Goal: Find specific page/section: Find specific page/section

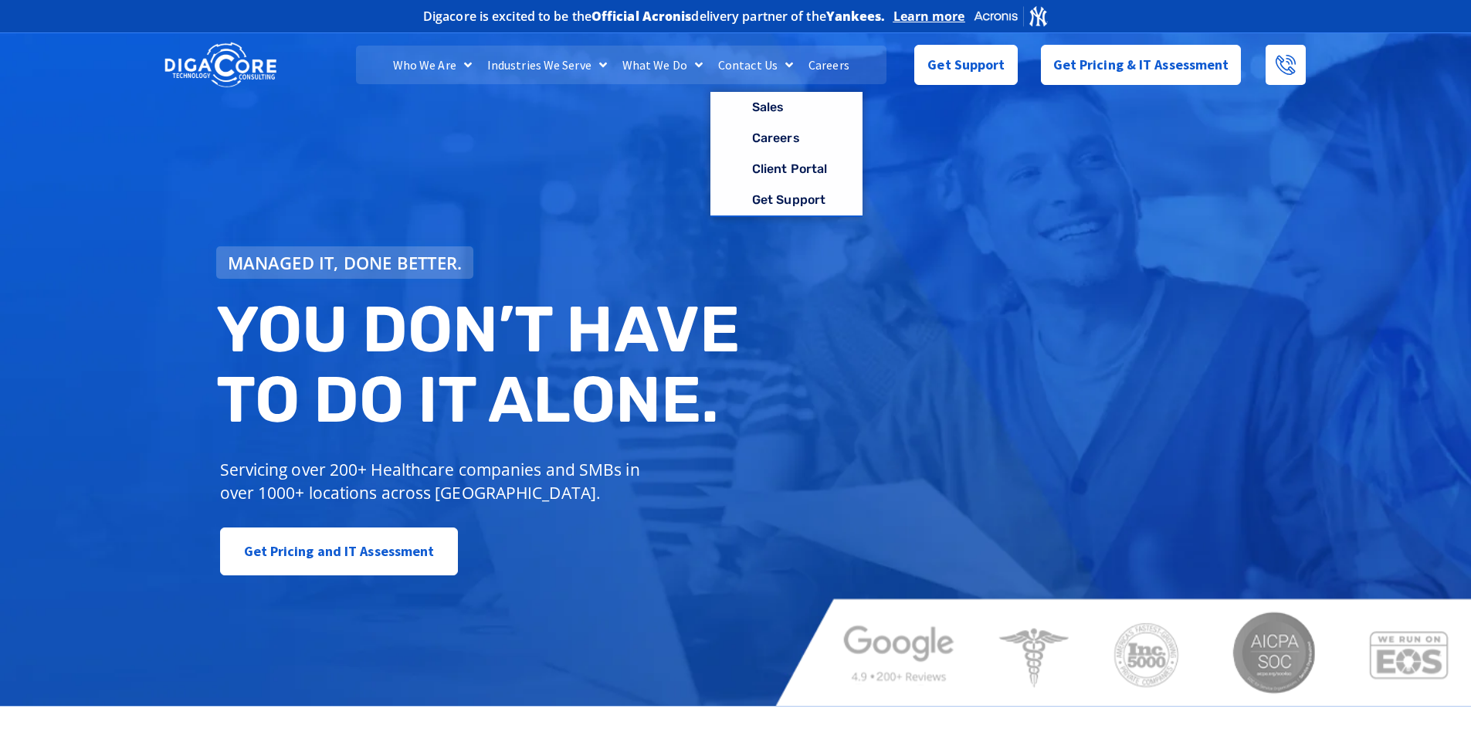
click at [832, 66] on link "Careers" at bounding box center [829, 65] width 56 height 39
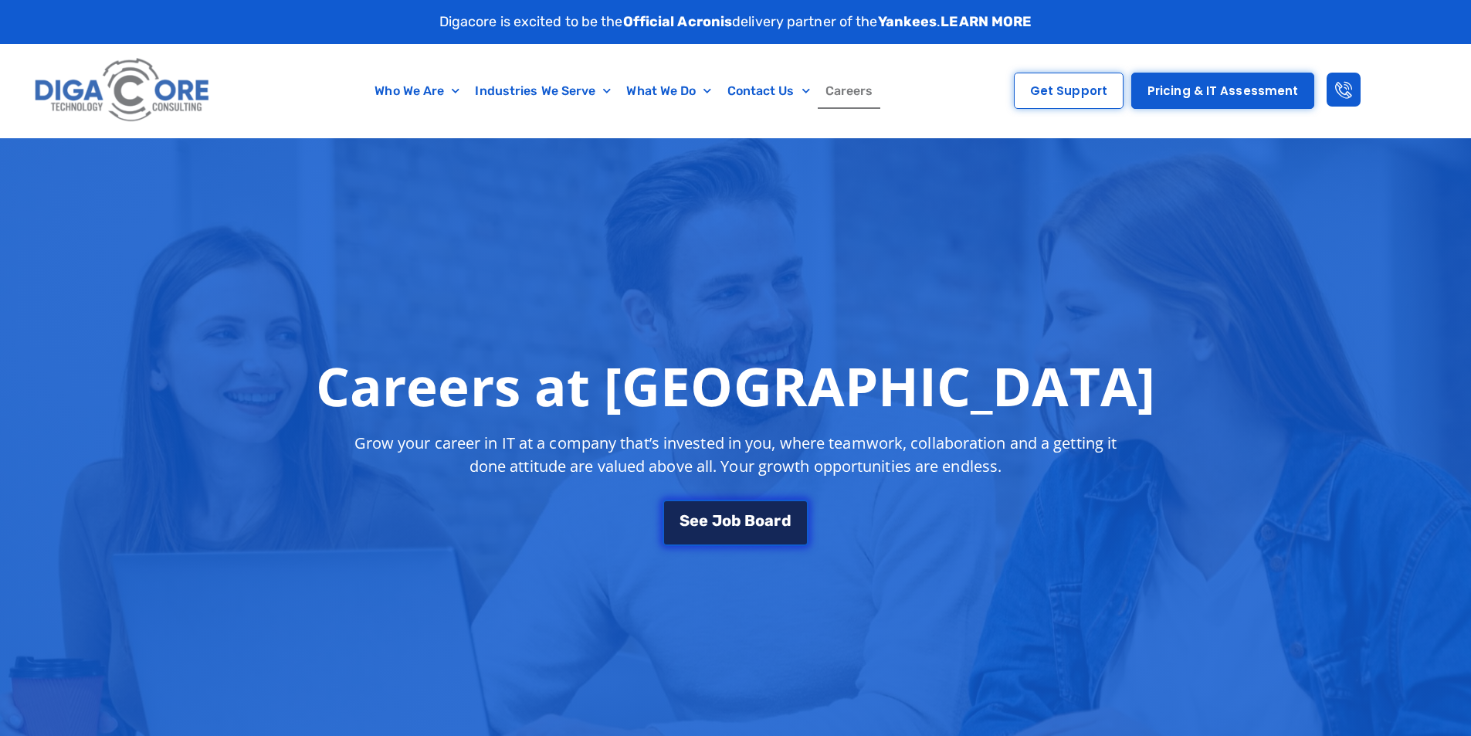
click at [746, 520] on span "B" at bounding box center [749, 520] width 11 height 15
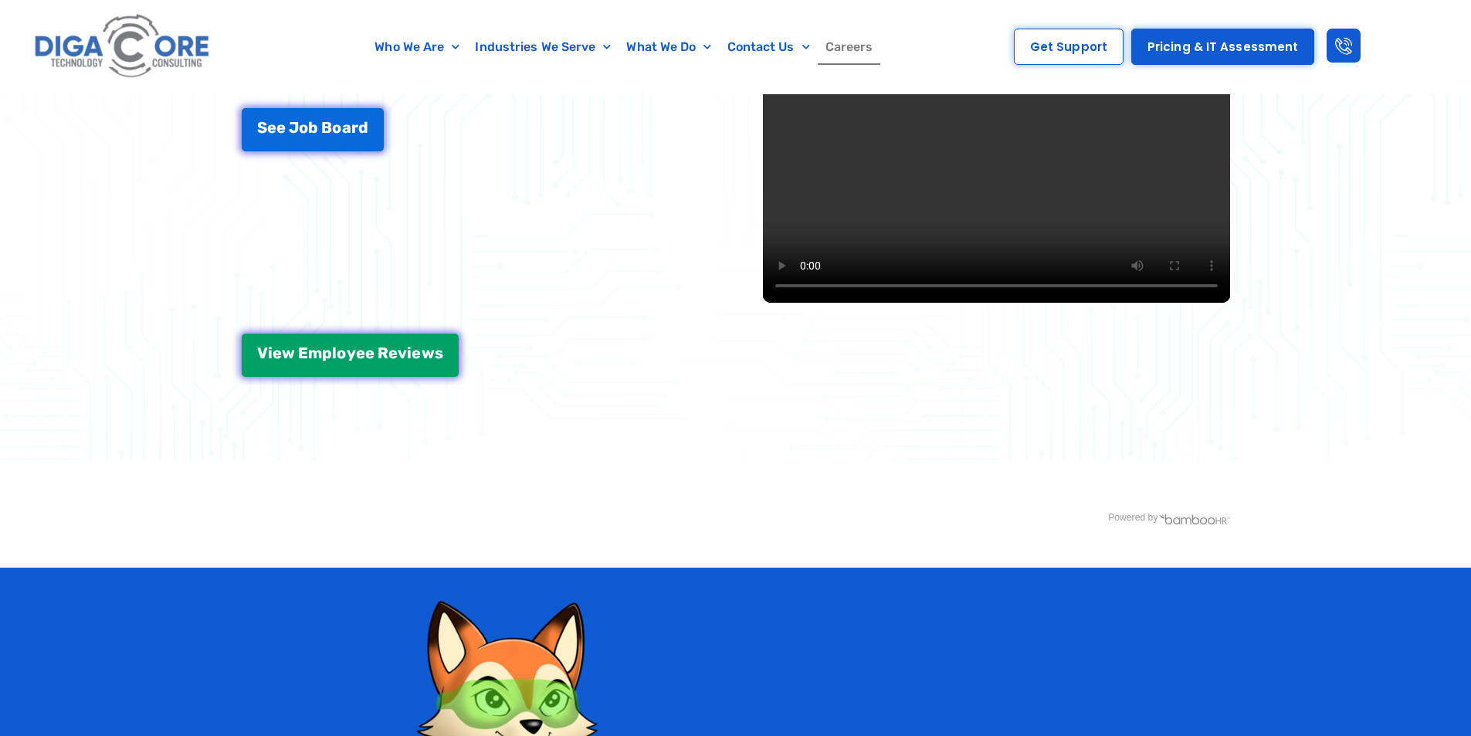
scroll to position [2719, 0]
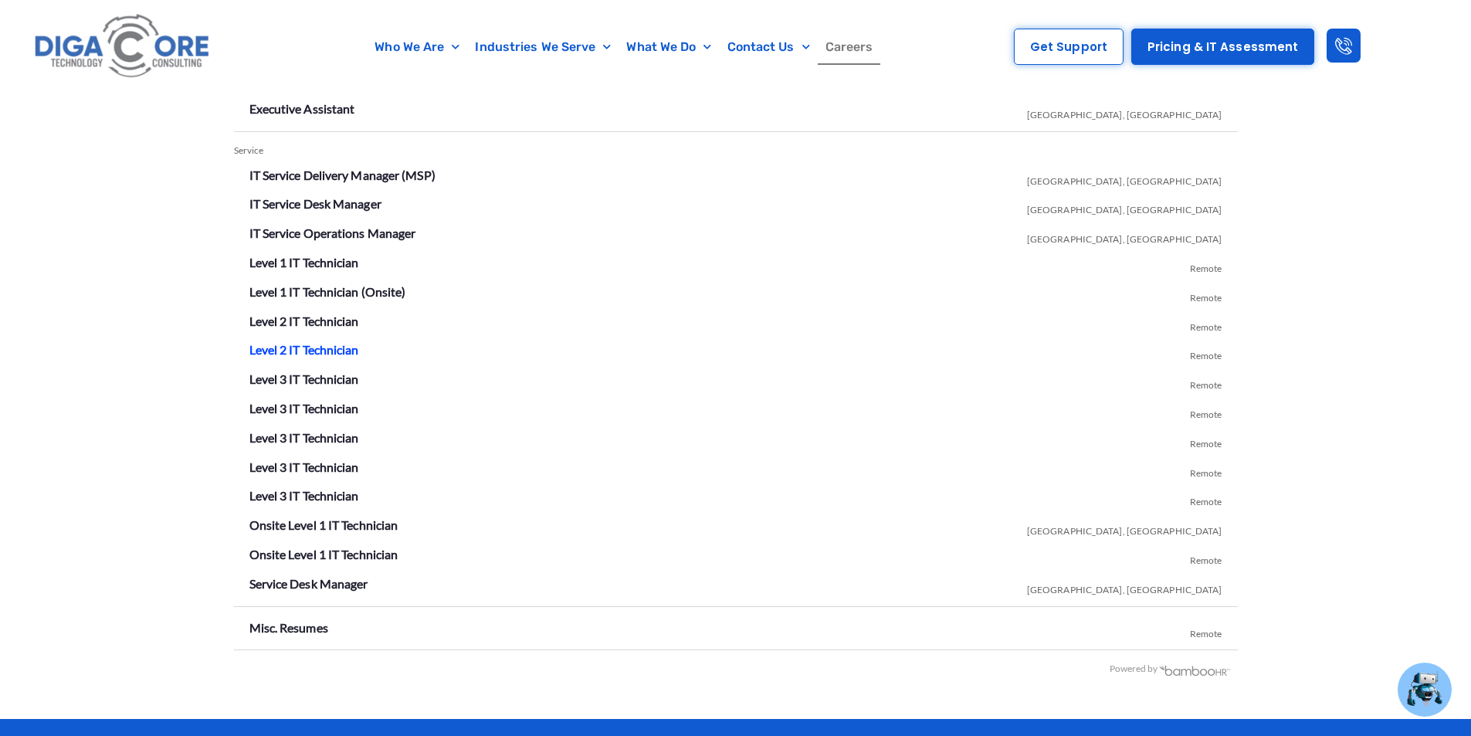
click at [326, 349] on link "Level 2 IT Technician" at bounding box center [304, 349] width 110 height 15
